Goal: Task Accomplishment & Management: Manage account settings

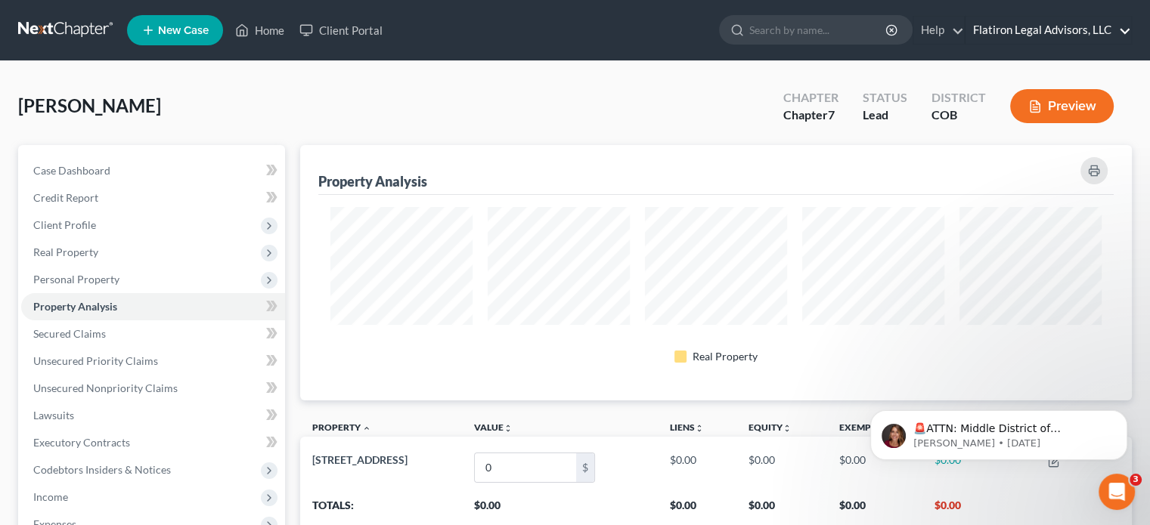
click at [1052, 26] on link "Flatiron Legal Advisors, LLC" at bounding box center [1049, 30] width 166 height 27
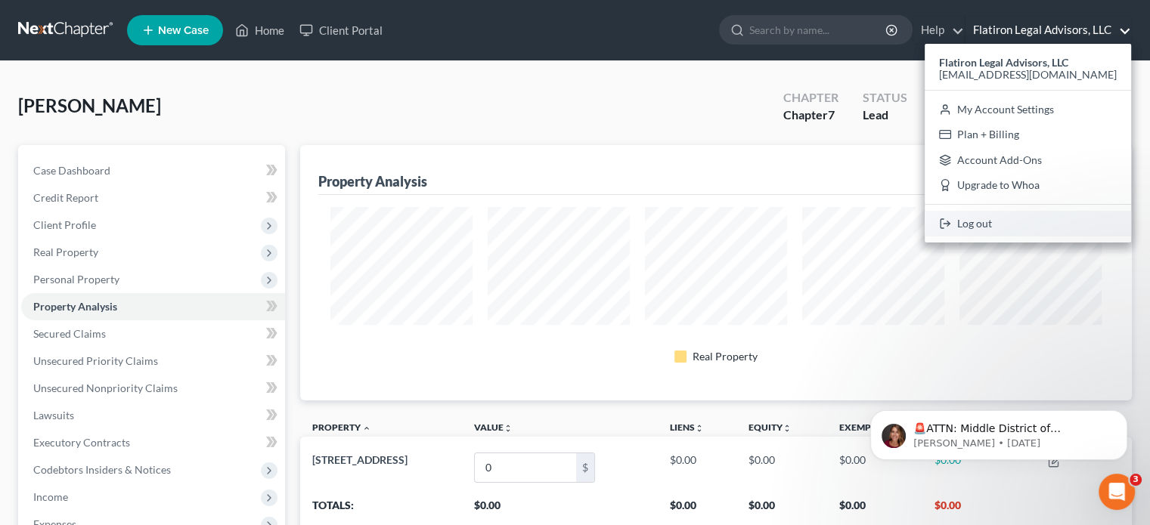
click at [1031, 227] on link "Log out" at bounding box center [1028, 224] width 206 height 26
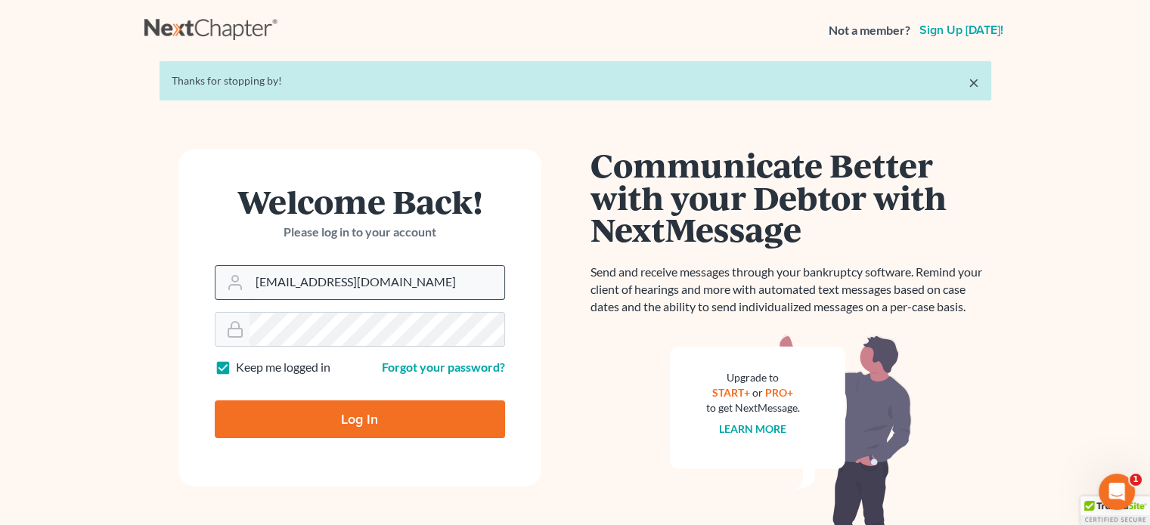
click at [372, 281] on input "[EMAIL_ADDRESS][DOMAIN_NAME]" at bounding box center [377, 282] width 255 height 33
type input "[EMAIL_ADDRESS][DOMAIN_NAME]"
click at [366, 421] on input "Log In" at bounding box center [360, 420] width 290 height 38
type input "Thinking..."
